Goal: Task Accomplishment & Management: Manage account settings

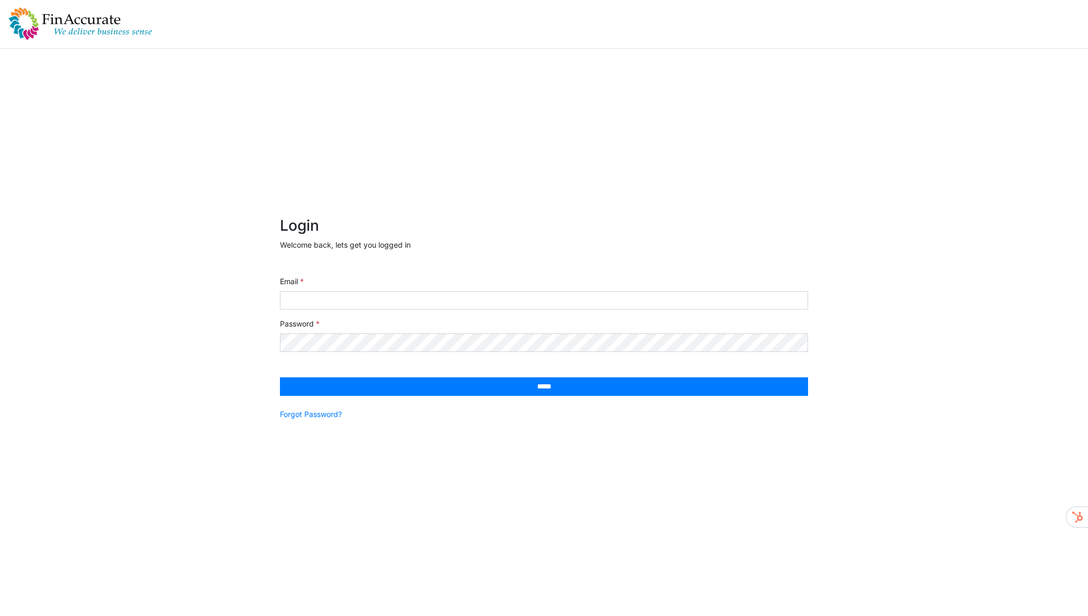
click at [395, 303] on input "Email" at bounding box center [544, 300] width 528 height 19
type input "**********"
click at [280, 377] on input "*****" at bounding box center [544, 386] width 528 height 19
